Goal: Find specific page/section: Find specific page/section

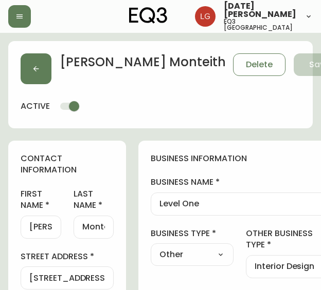
select select "BC"
select select "CA"
select select "CA_EN"
select select "Other"
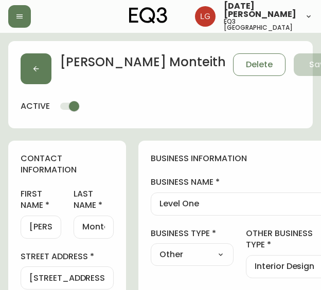
select select "cjw10z96p001r6gs00juufhhe"
select select "false"
click at [40, 70] on button "button" at bounding box center [36, 68] width 31 height 31
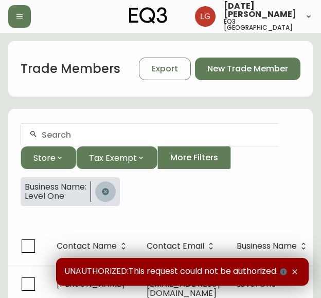
click at [108, 192] on icon "button" at bounding box center [105, 192] width 8 height 8
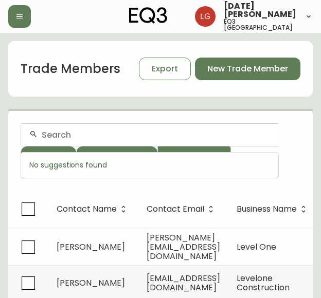
click at [49, 136] on input "text" at bounding box center [156, 135] width 228 height 10
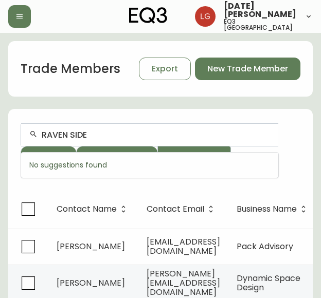
type input "RAVEN SIDE"
drag, startPoint x: 94, startPoint y: 137, endPoint x: 22, endPoint y: 138, distance: 71.5
click at [22, 138] on div "RAVEN SIDE" at bounding box center [149, 134] width 257 height 23
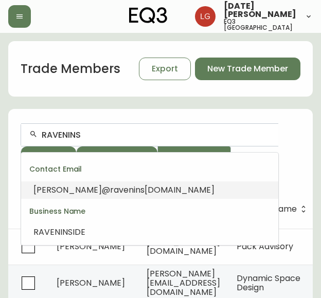
click at [110, 189] on span "ravenins" at bounding box center [127, 190] width 34 height 12
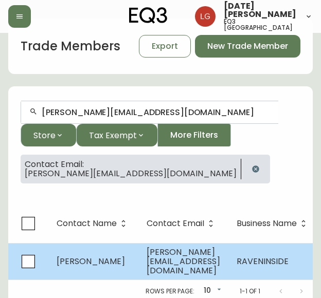
scroll to position [34, 0]
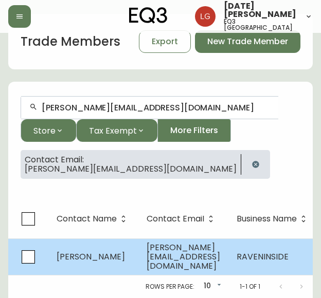
type input "[PERSON_NAME][EMAIL_ADDRESS][DOMAIN_NAME]"
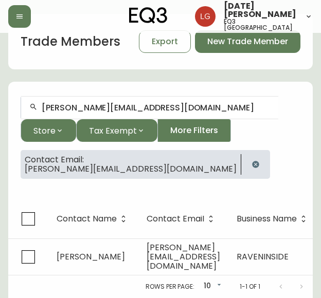
click at [80, 253] on span "[PERSON_NAME]" at bounding box center [91, 257] width 68 height 12
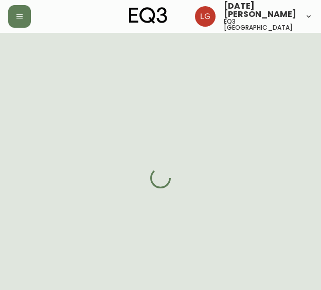
select select "BC"
select select "CA"
select select "CA_EN"
select select "Other"
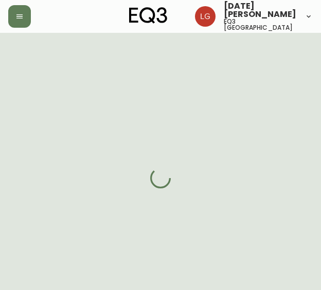
select select "cjw10z96p001r6gs00juufhhe"
select select "false"
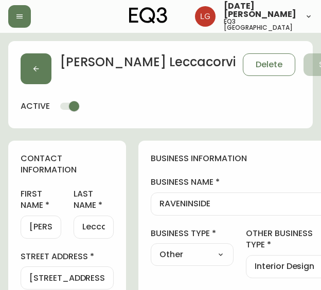
click at [184, 197] on div "RAVENINSIDE" at bounding box center [240, 204] width 178 height 23
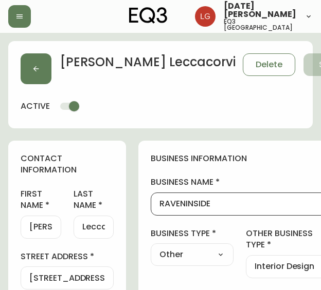
click at [176, 206] on input "RAVENINSIDE" at bounding box center [239, 204] width 160 height 10
